Goal: Information Seeking & Learning: Learn about a topic

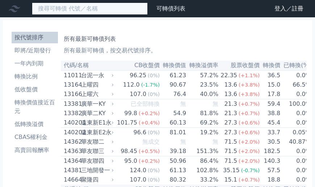
click at [41, 3] on input at bounding box center [90, 9] width 116 height 12
click at [44, 5] on input at bounding box center [90, 9] width 116 height 12
type input "3167"
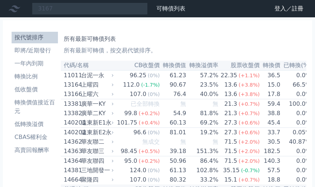
click at [0, 0] on icon at bounding box center [0, 0] width 0 height 0
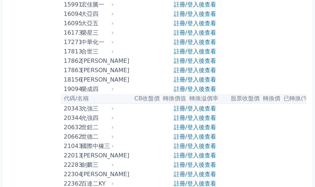
scroll to position [299, 0]
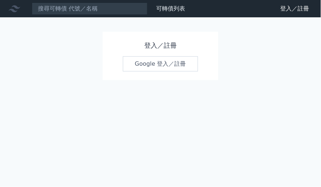
click at [175, 64] on link "Google 登入／註冊" at bounding box center [160, 63] width 75 height 15
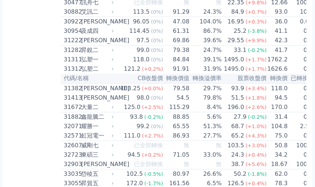
scroll to position [1112, 0]
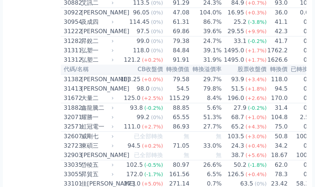
click at [122, 103] on div "125.0" at bounding box center [132, 98] width 20 height 9
click at [81, 103] on div "大量二" at bounding box center [96, 98] width 31 height 9
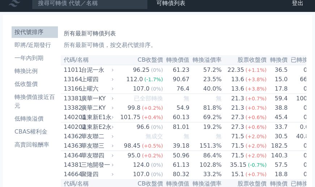
scroll to position [0, 0]
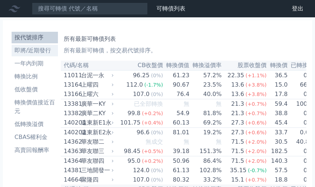
click at [27, 46] on li "即將/近期發行" at bounding box center [35, 50] width 46 height 9
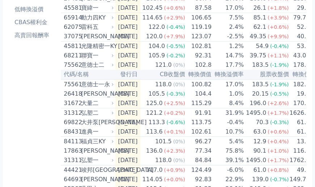
scroll to position [172, 0]
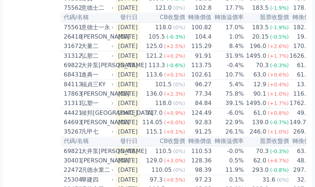
click at [185, 42] on td "104.4" at bounding box center [198, 36] width 26 height 9
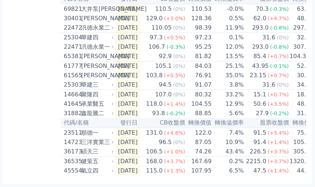
scroll to position [385, 0]
